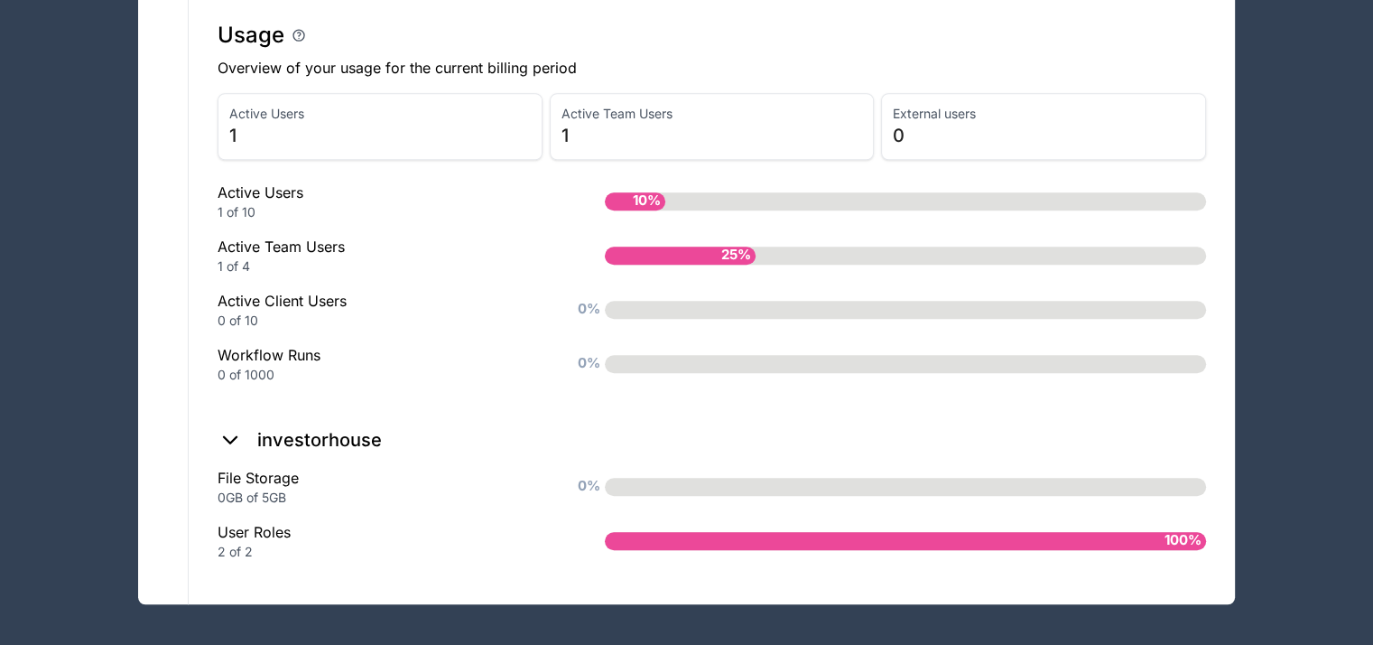
scroll to position [24, 0]
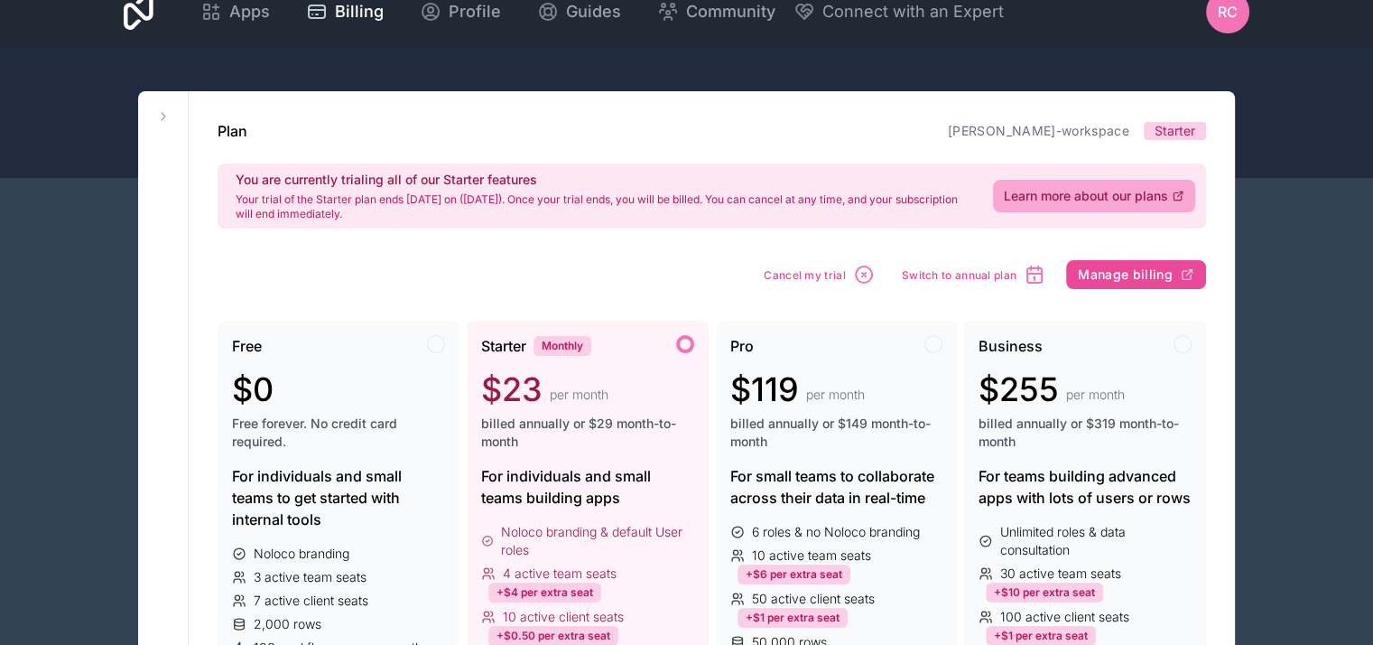
click at [1229, 22] on span "RC" at bounding box center [1228, 12] width 20 height 22
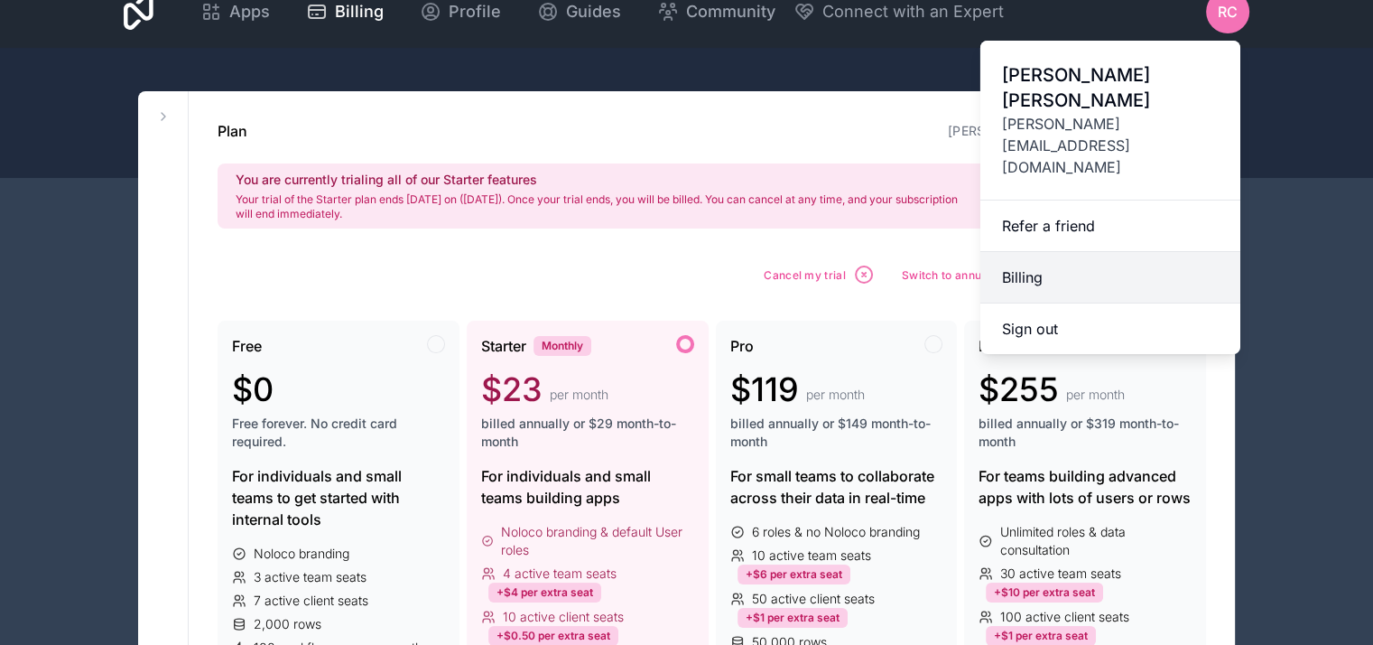
click at [1037, 252] on link "Billing" at bounding box center [1111, 277] width 260 height 51
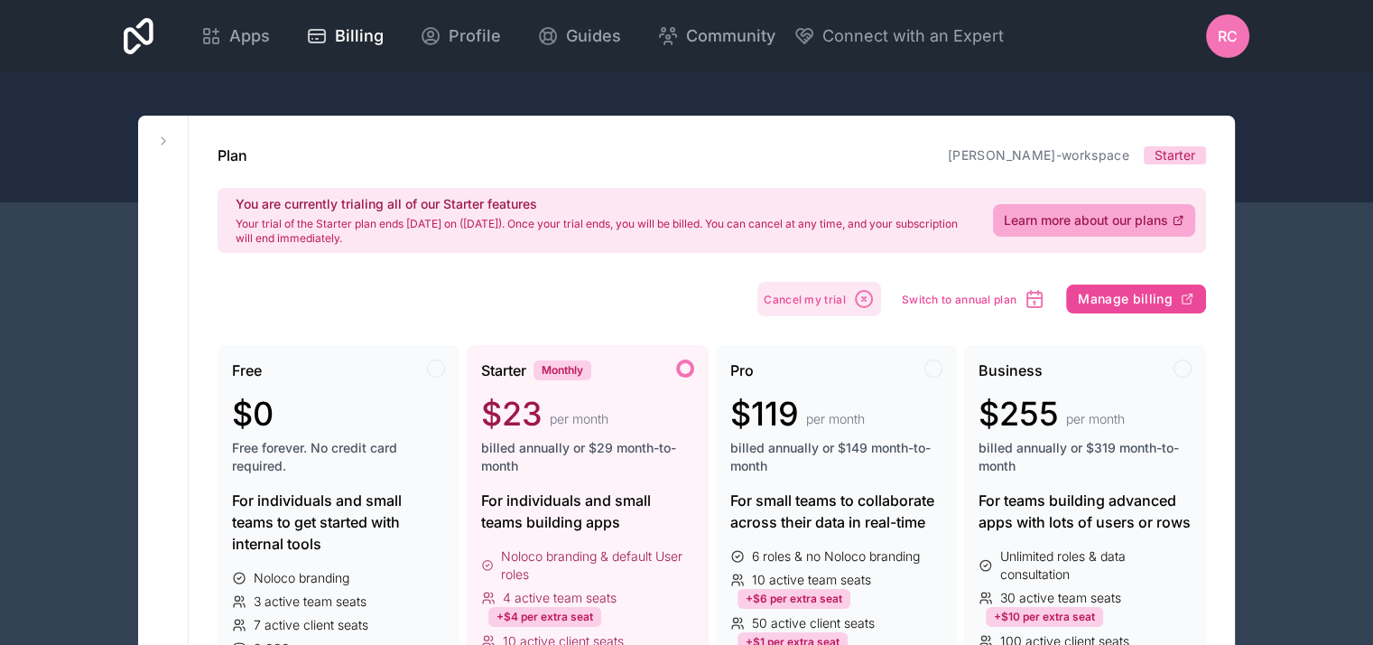
click at [805, 299] on span "Cancel my trial" at bounding box center [805, 300] width 82 height 14
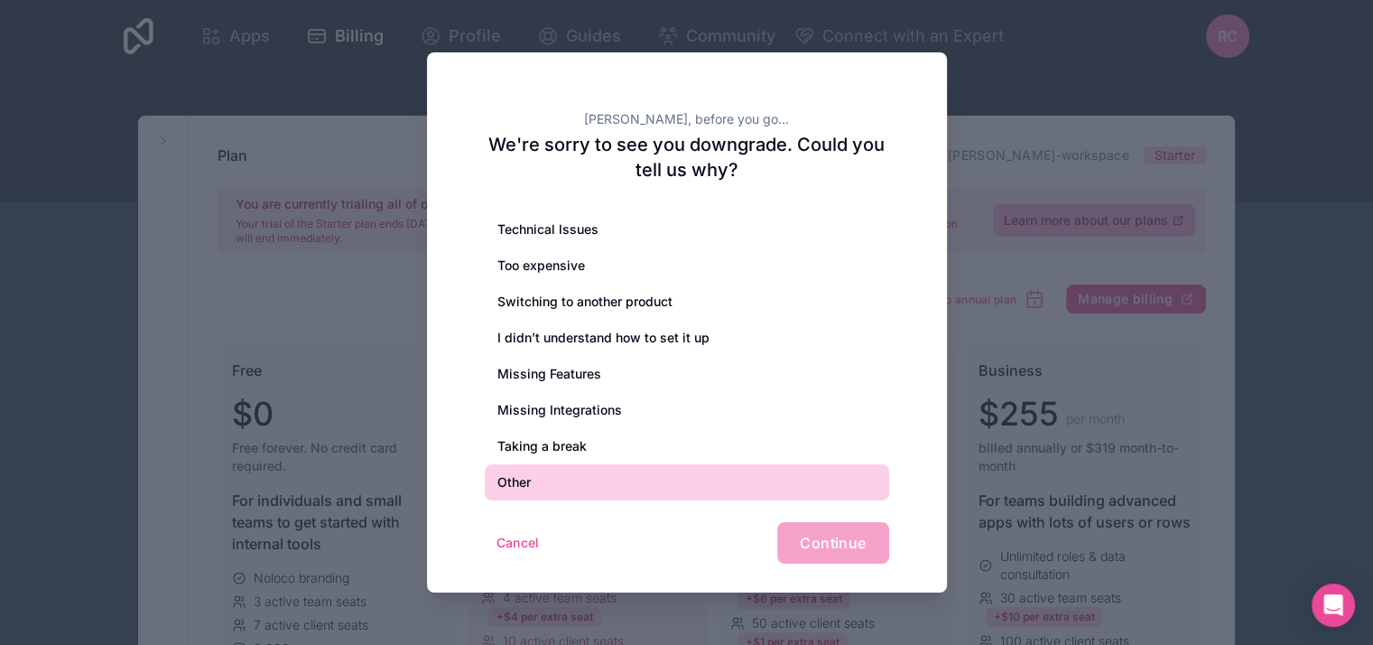
click at [529, 479] on div "Other" at bounding box center [687, 482] width 405 height 36
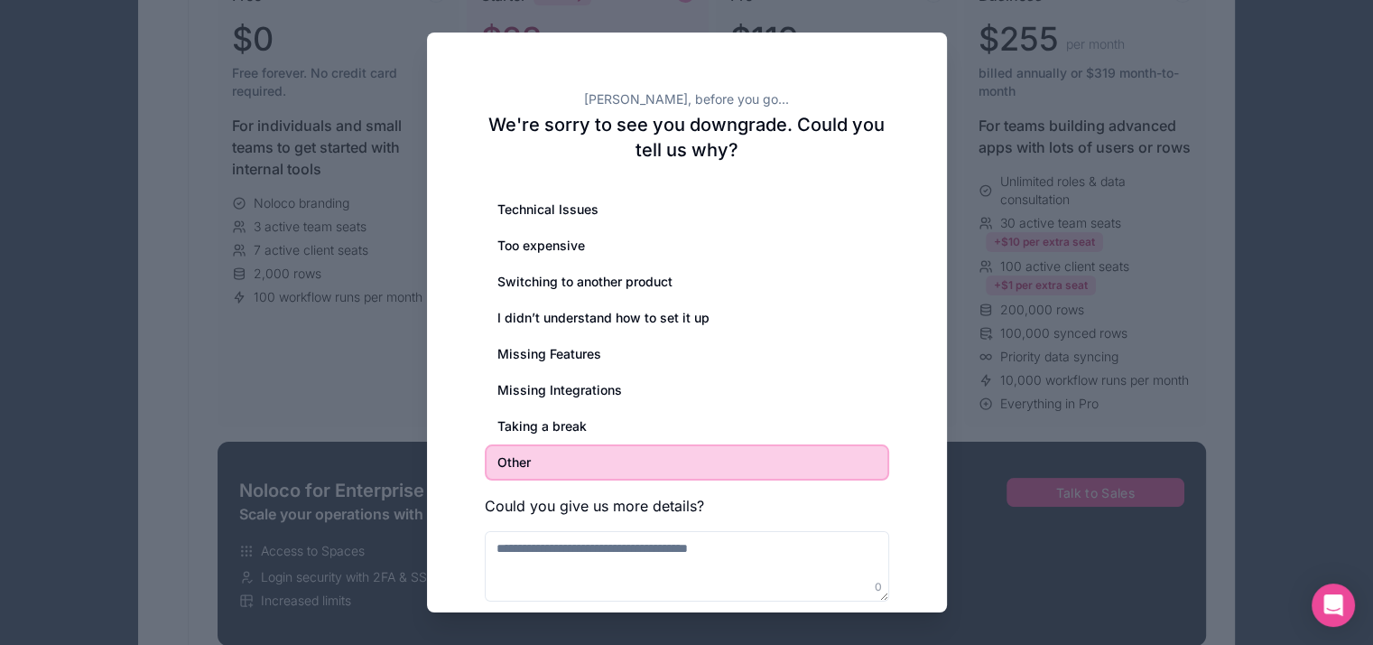
scroll to position [240, 0]
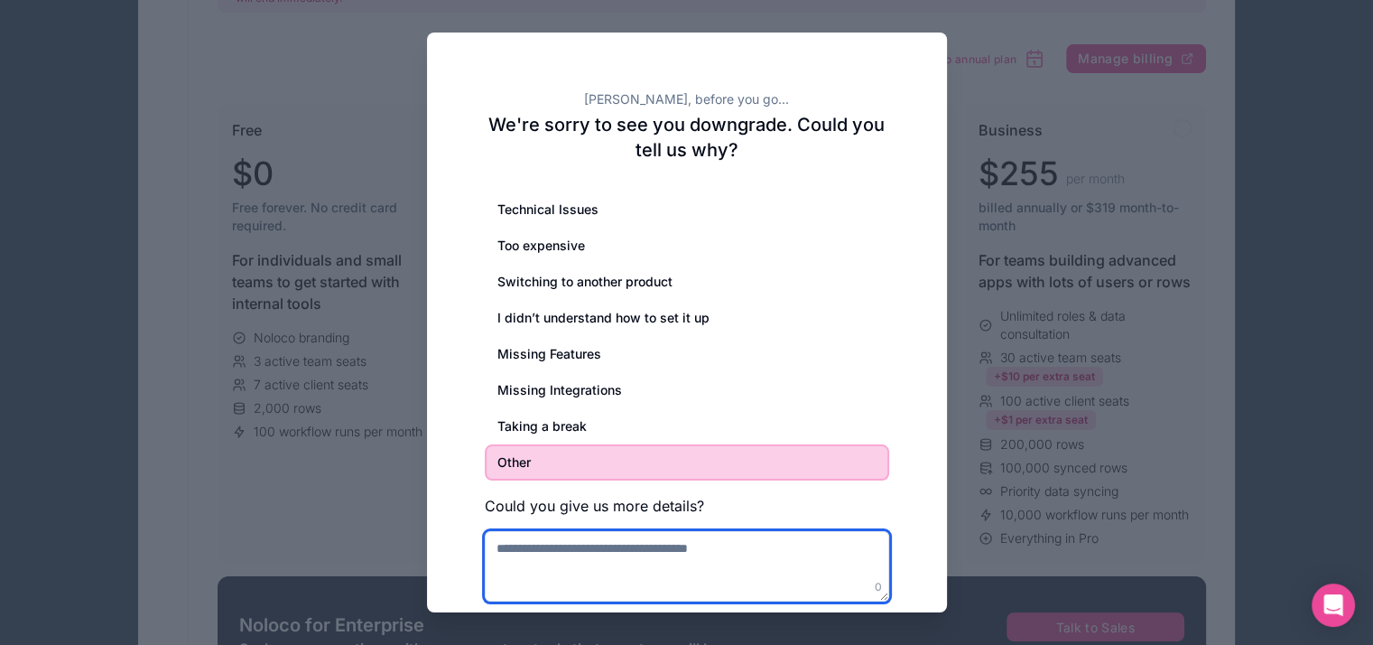
click at [801, 544] on textarea at bounding box center [687, 566] width 405 height 70
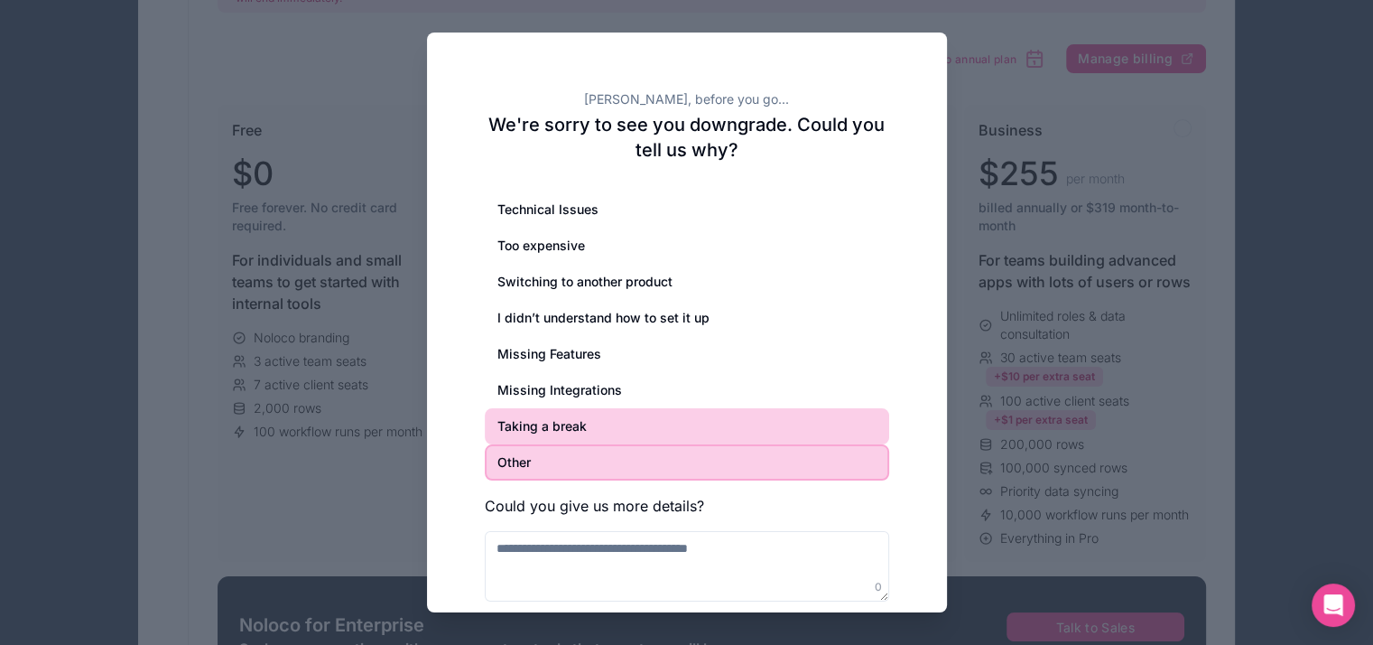
click at [629, 430] on div "Taking a break" at bounding box center [687, 426] width 405 height 36
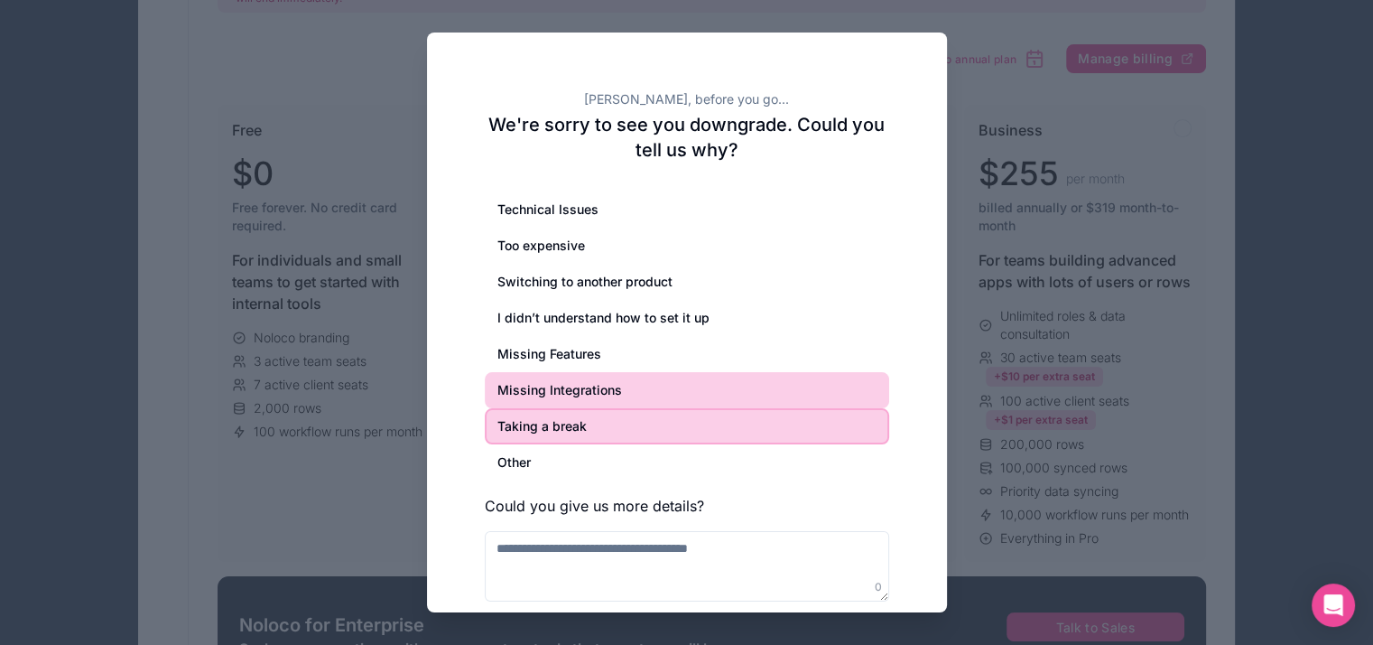
click at [628, 380] on div "Missing Integrations" at bounding box center [687, 390] width 405 height 36
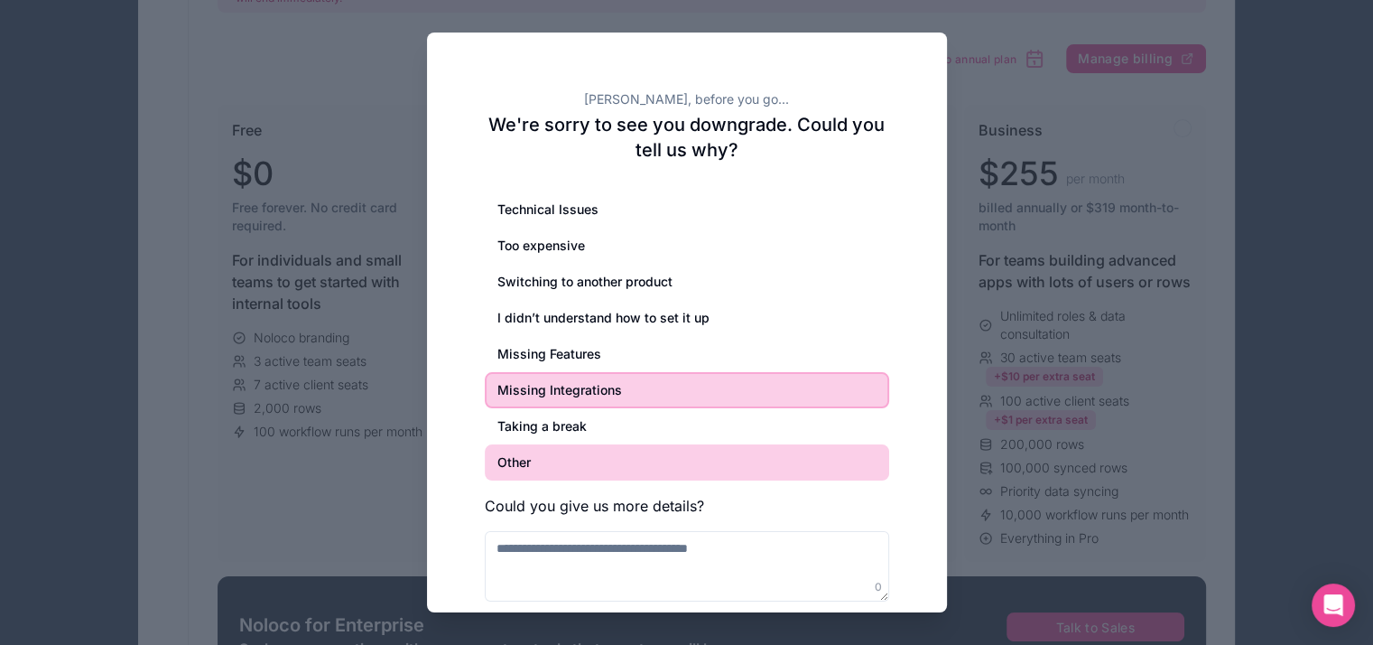
click at [623, 479] on div "Other" at bounding box center [687, 462] width 405 height 36
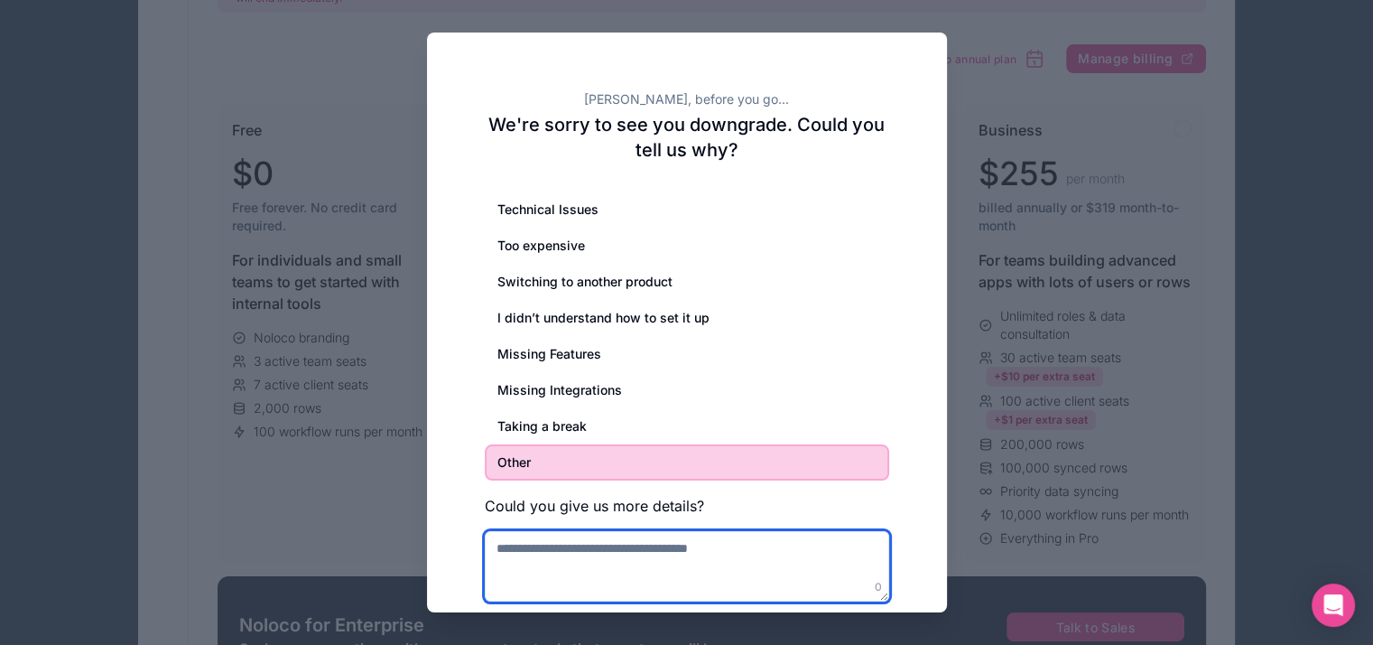
click at [646, 555] on textarea at bounding box center [687, 566] width 405 height 70
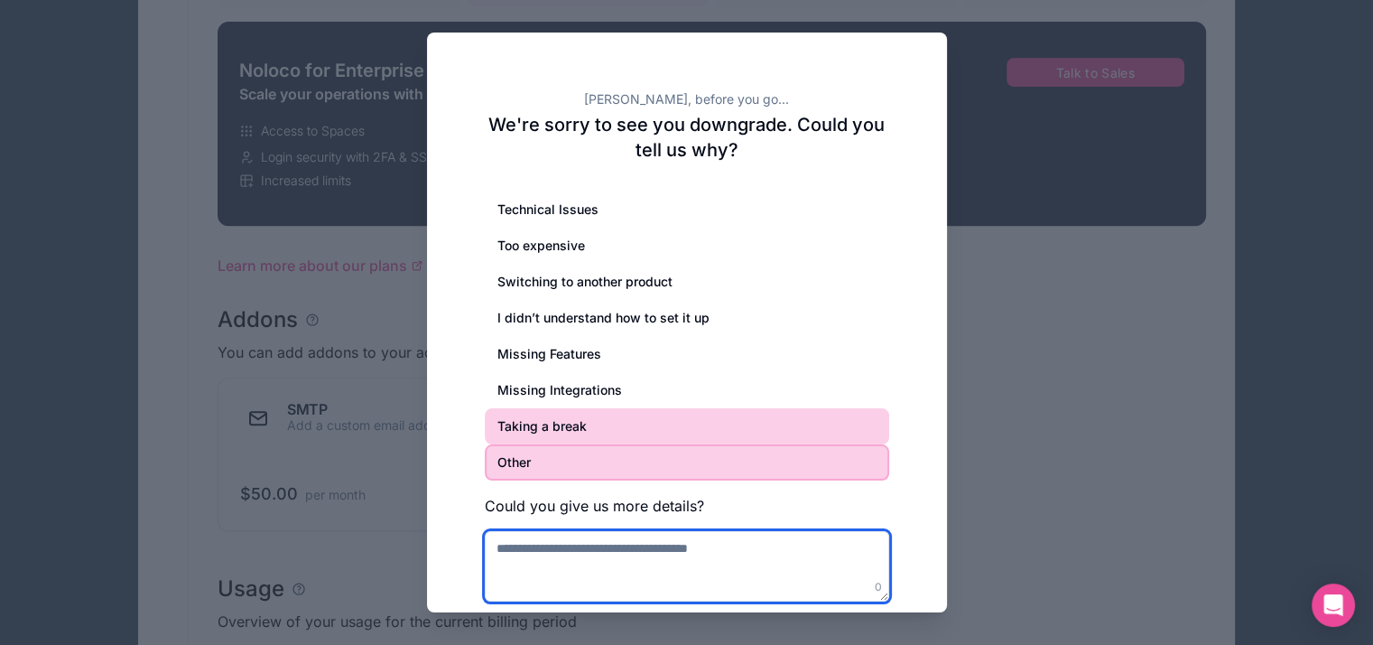
scroll to position [842, 0]
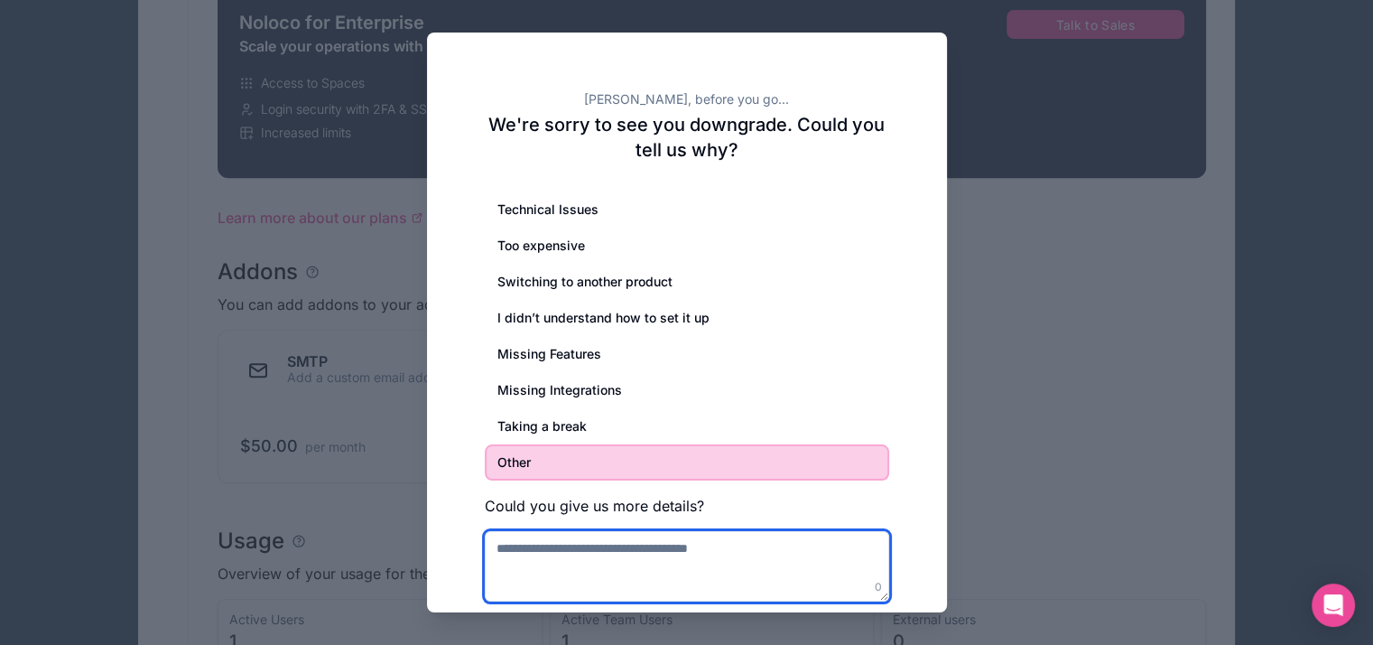
click at [560, 578] on textarea at bounding box center [687, 566] width 405 height 70
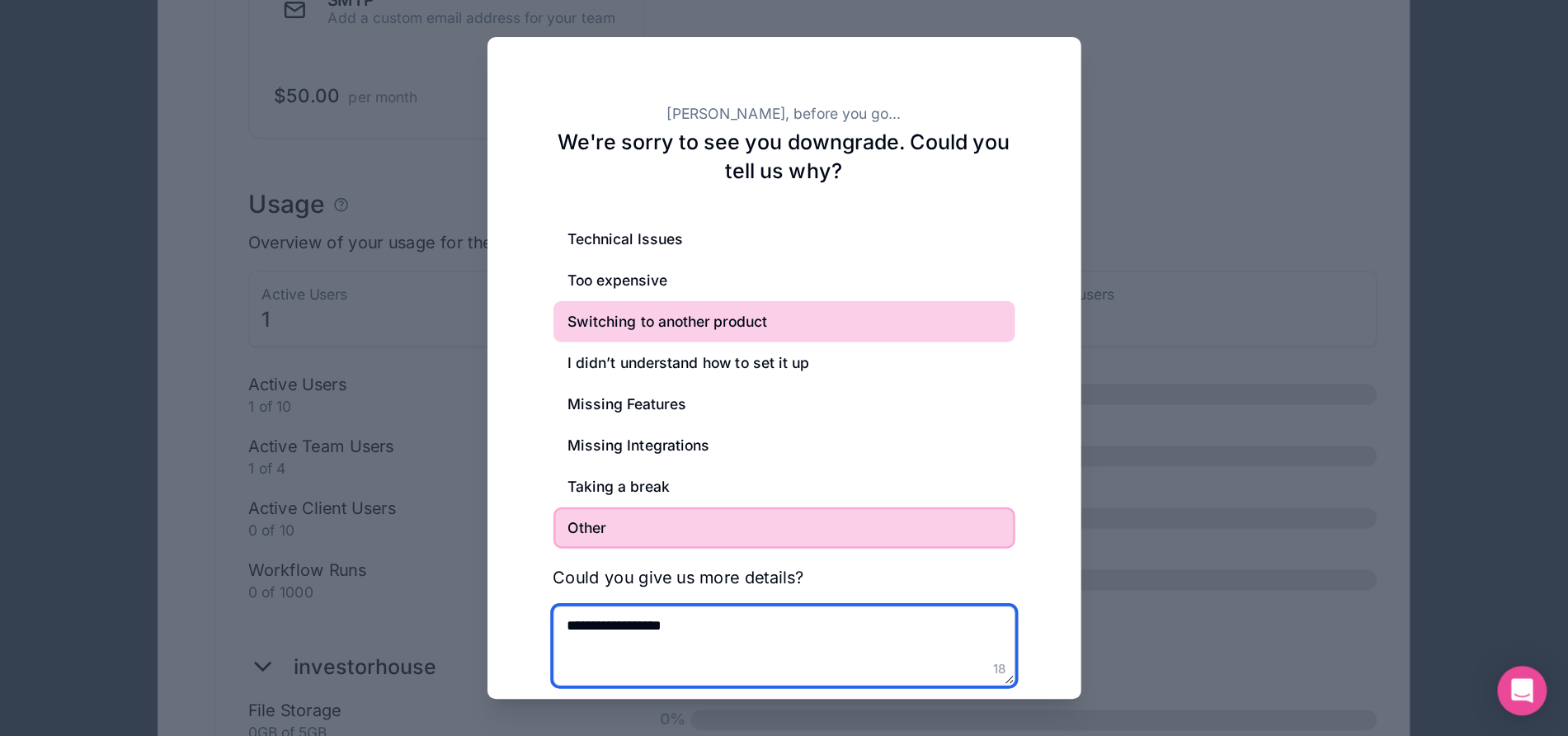
scroll to position [990, 0]
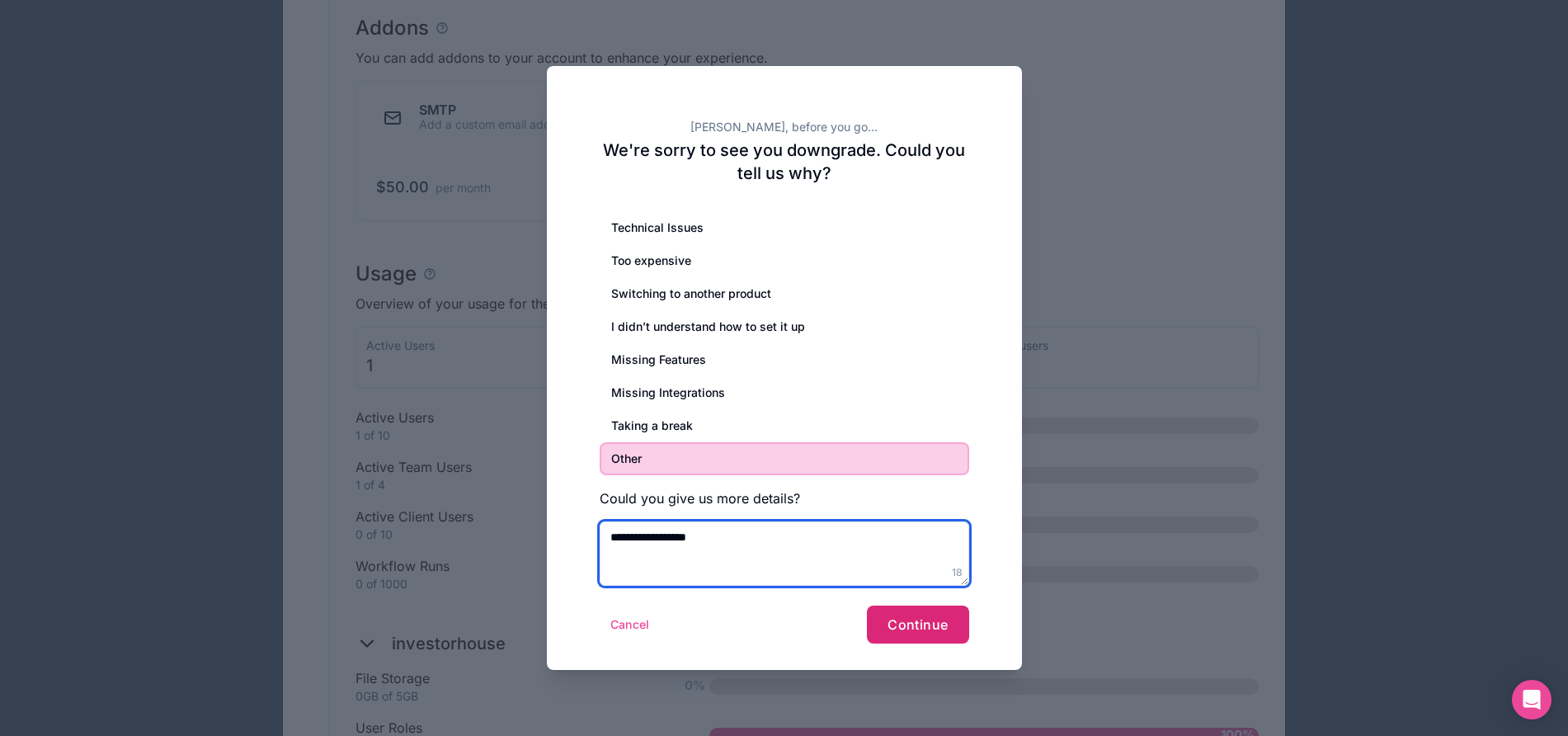
type textarea "**********"
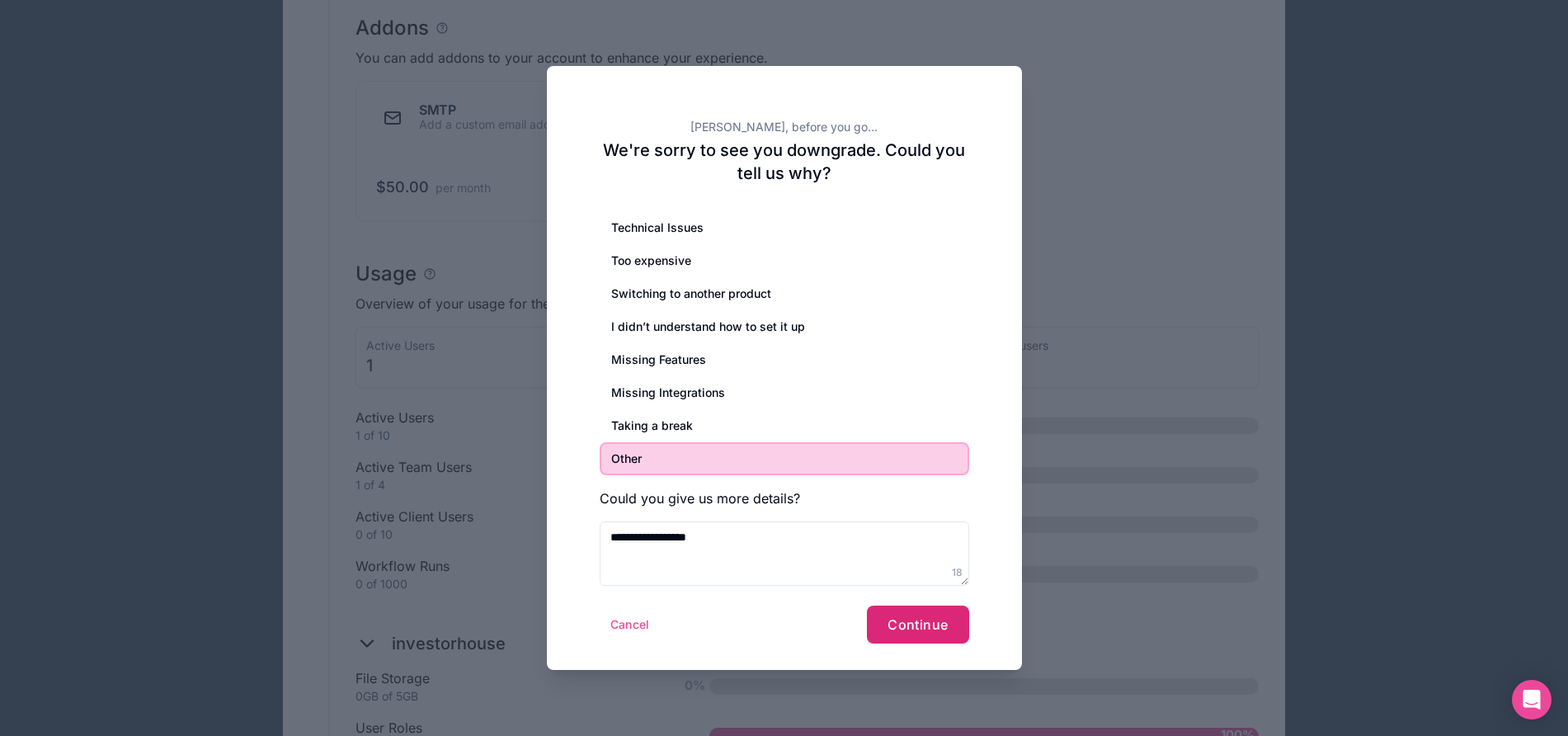
click at [905, 589] on span "Continue" at bounding box center [918, 624] width 60 height 16
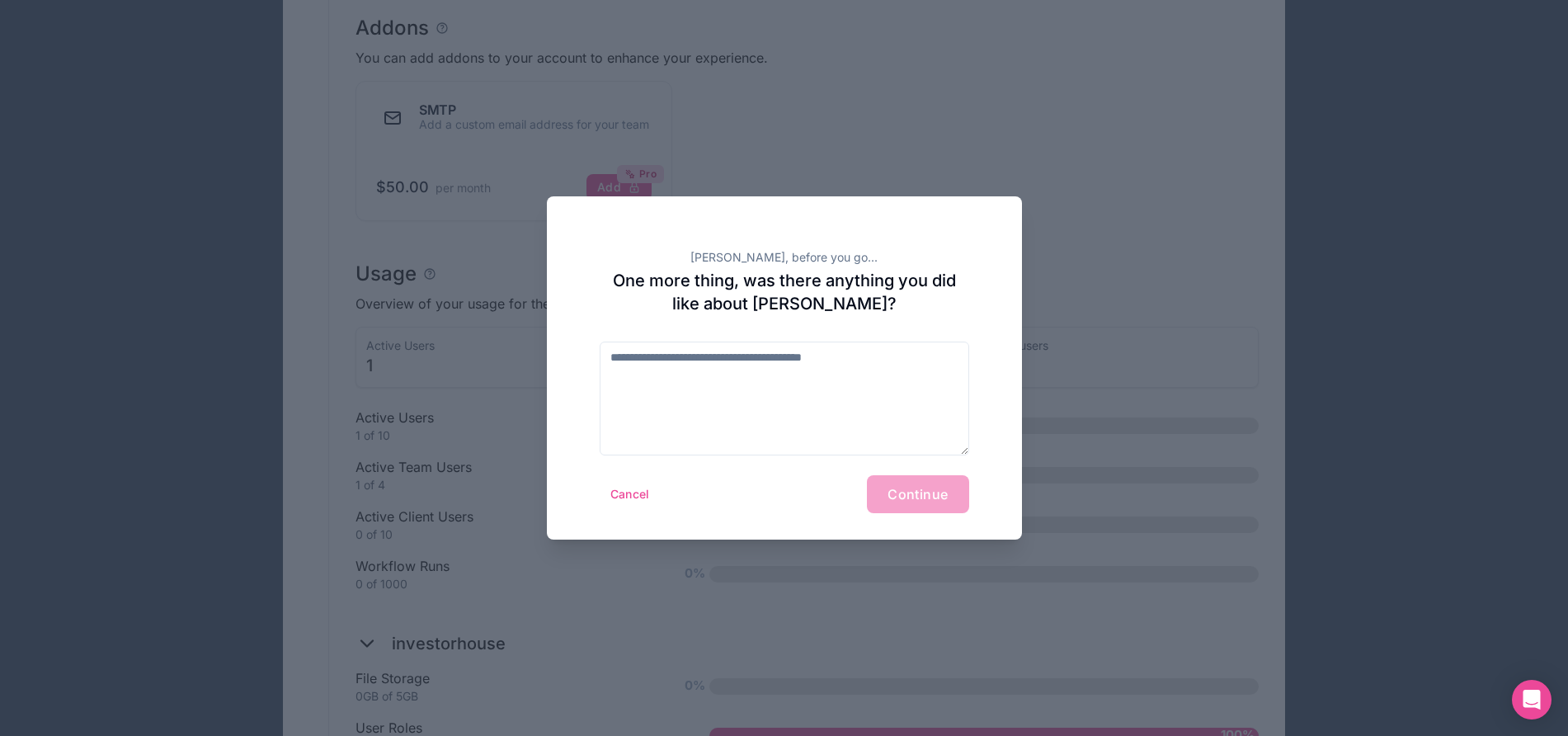
click at [891, 496] on div "Cancel Continue" at bounding box center [784, 495] width 370 height 38
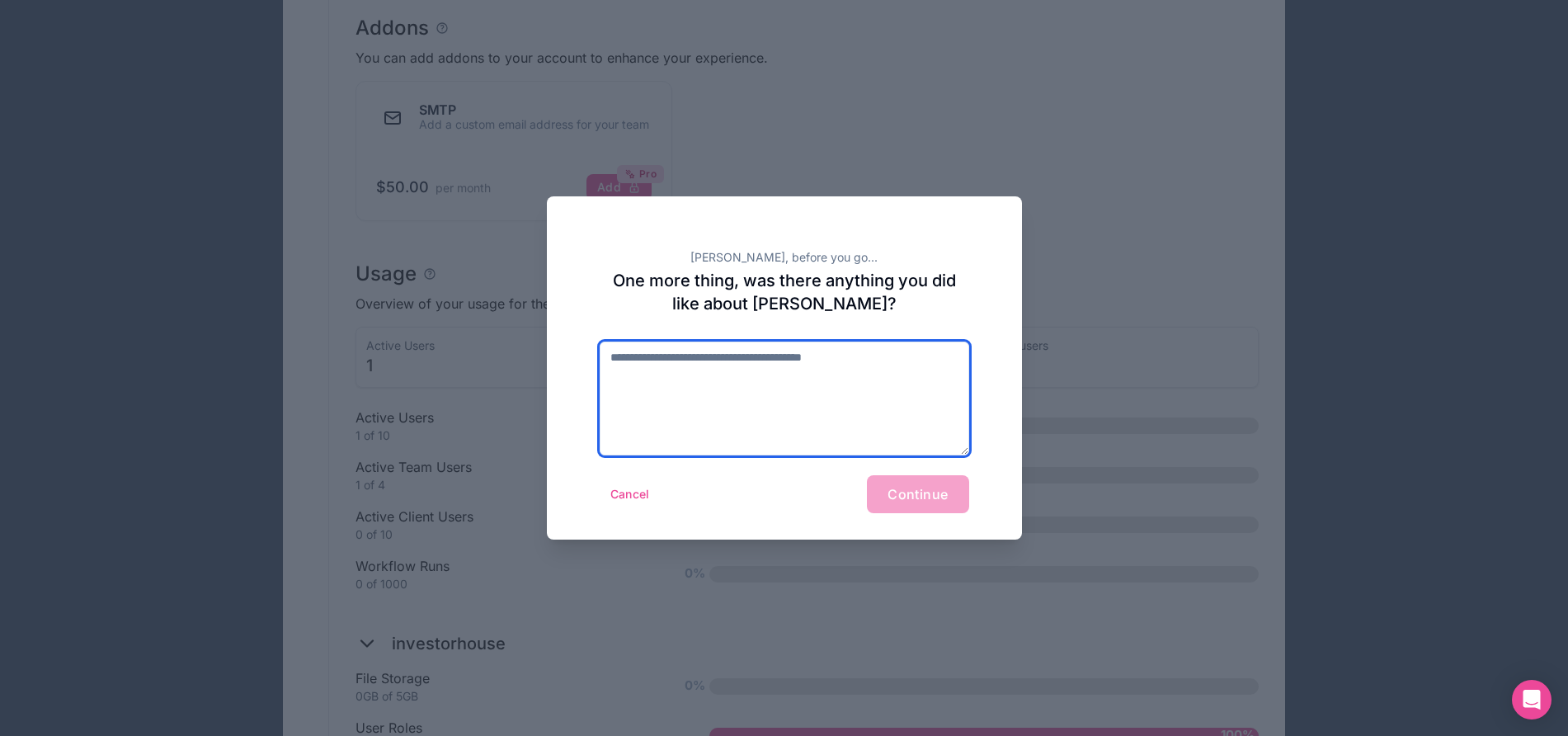
click at [697, 361] on textarea at bounding box center [784, 399] width 370 height 114
type textarea "*********"
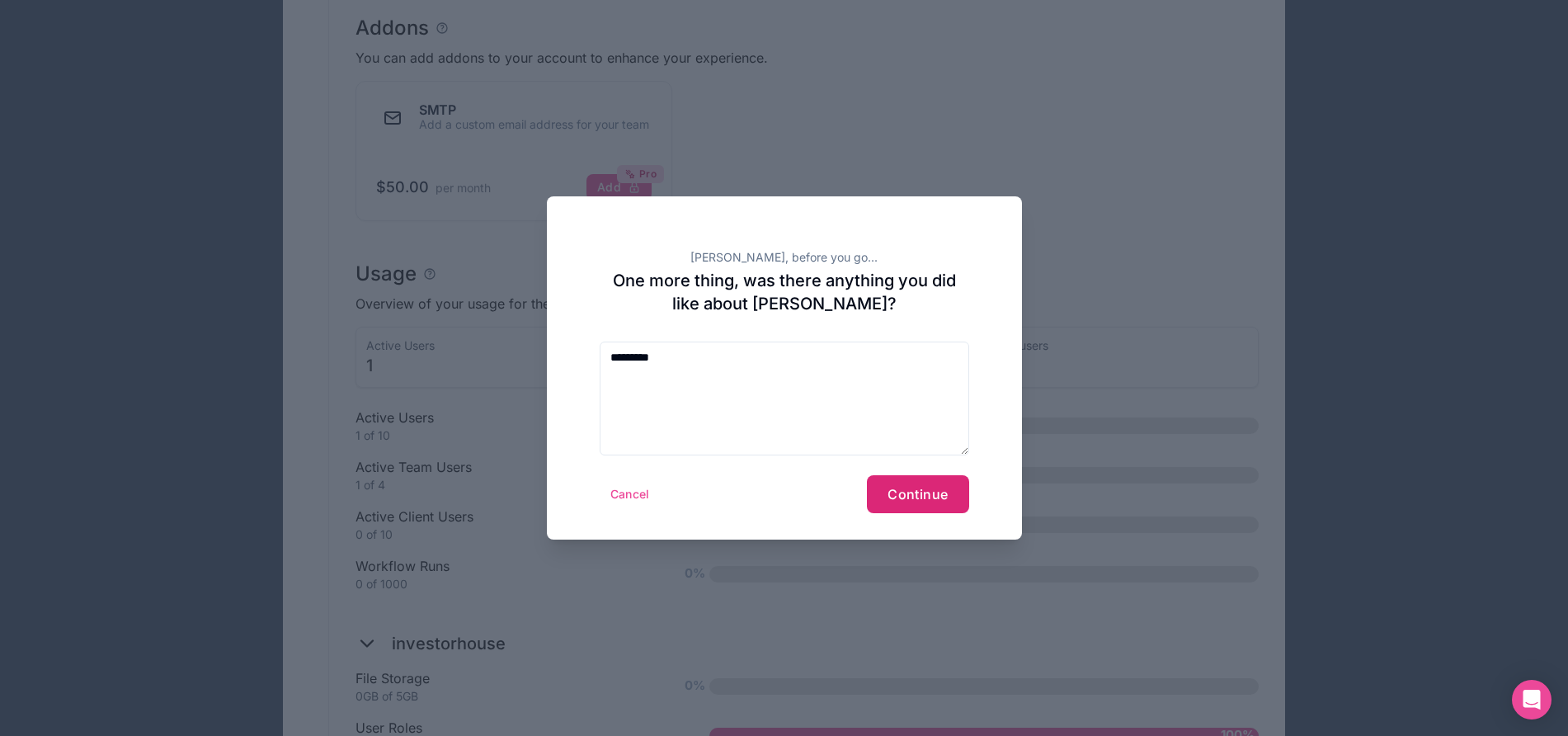
click at [962, 494] on button "Continue" at bounding box center [917, 495] width 101 height 38
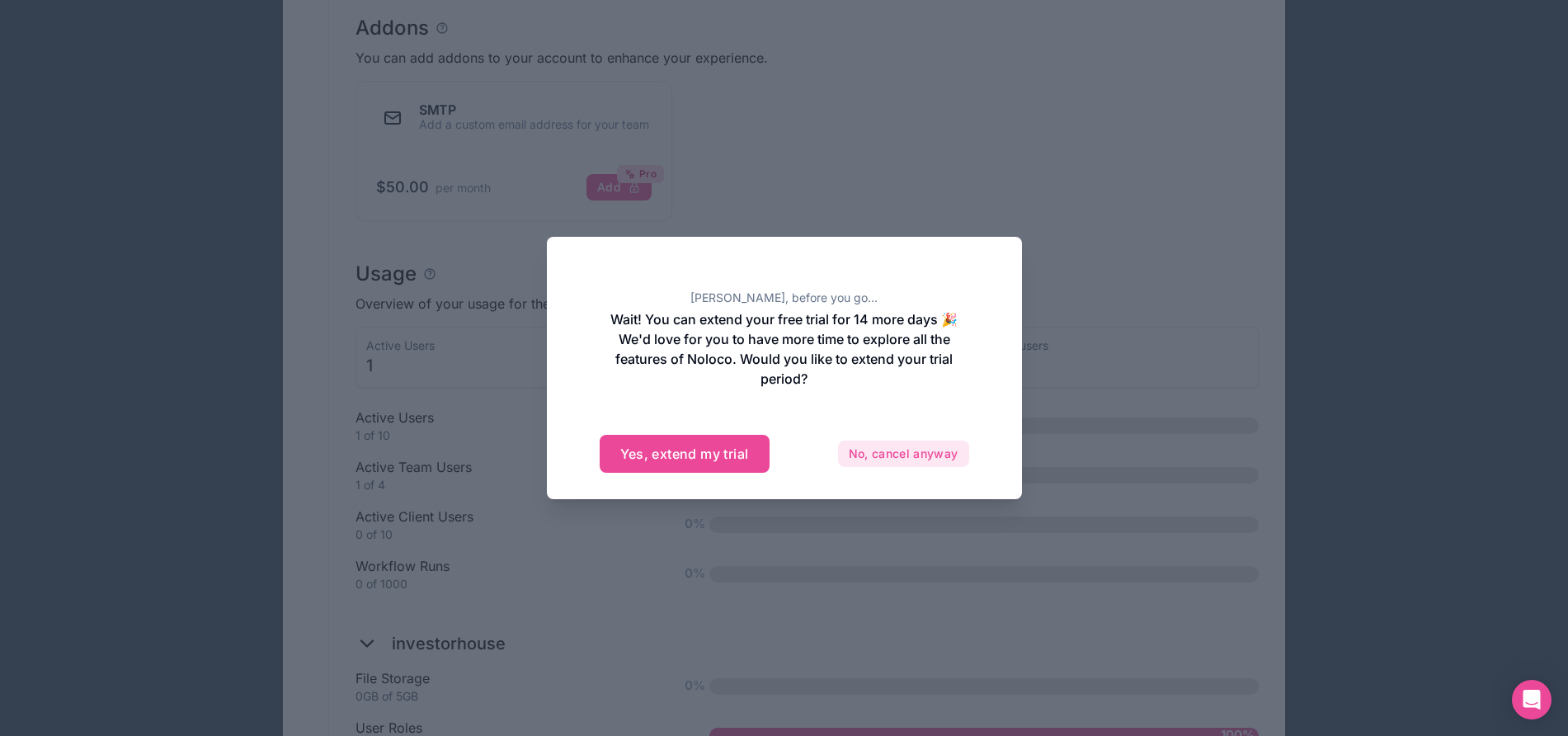
click at [882, 452] on button "No, cancel anyway" at bounding box center [904, 453] width 132 height 27
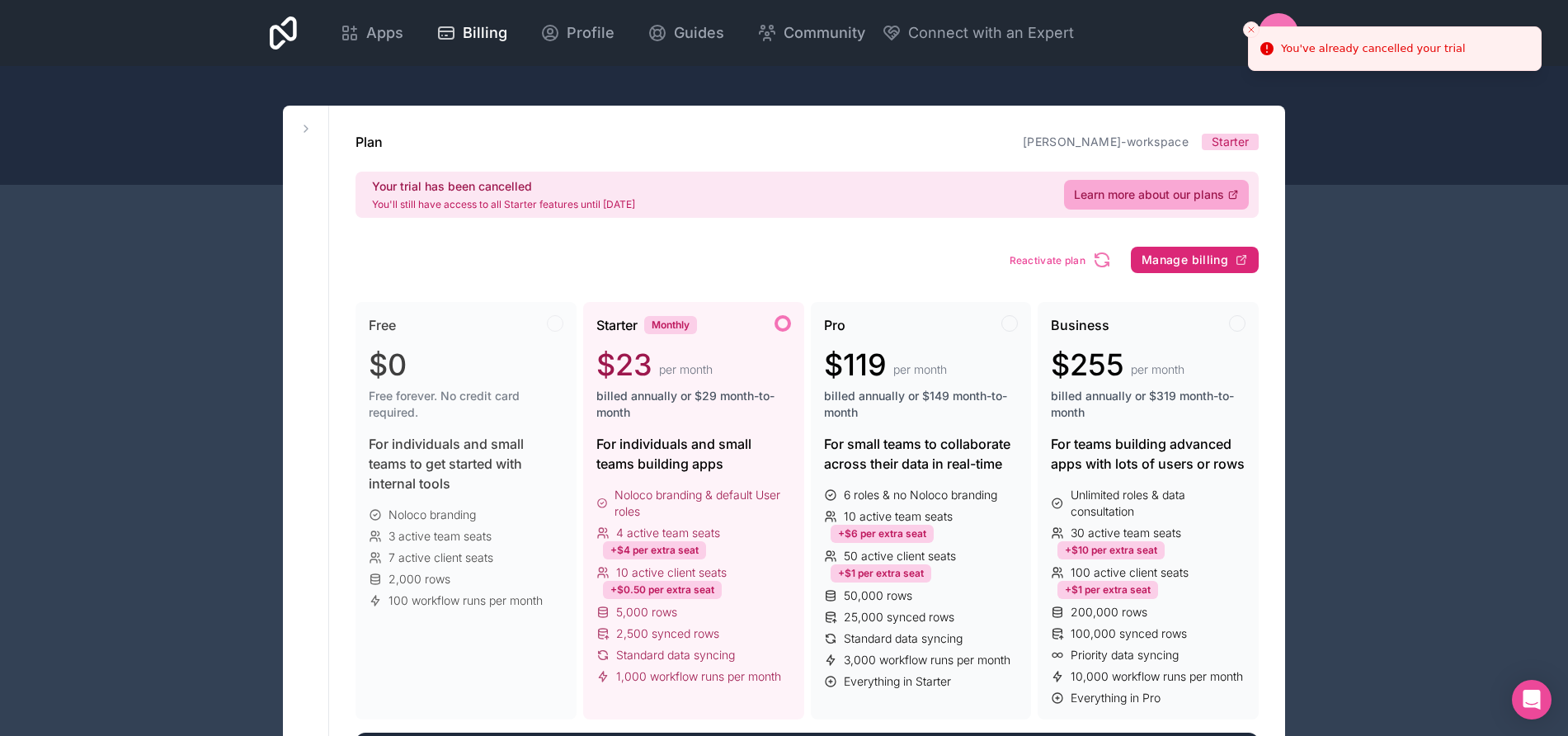
click at [1169, 262] on span "Manage billing" at bounding box center [1185, 260] width 87 height 15
